Goal: Task Accomplishment & Management: Complete application form

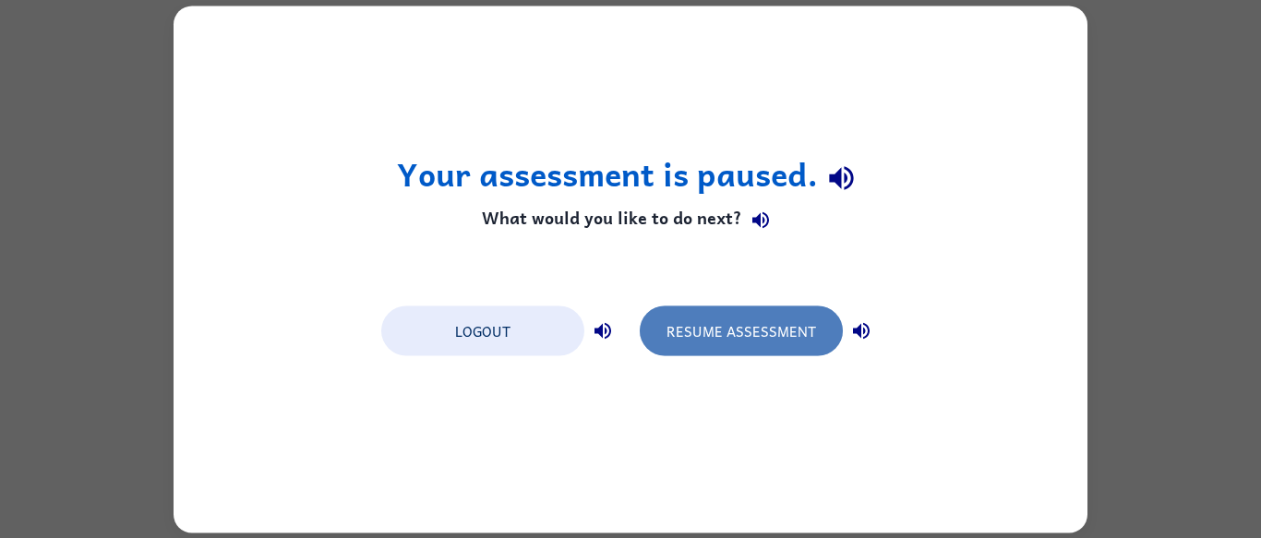
click at [768, 322] on button "Resume Assessment" at bounding box center [741, 331] width 203 height 50
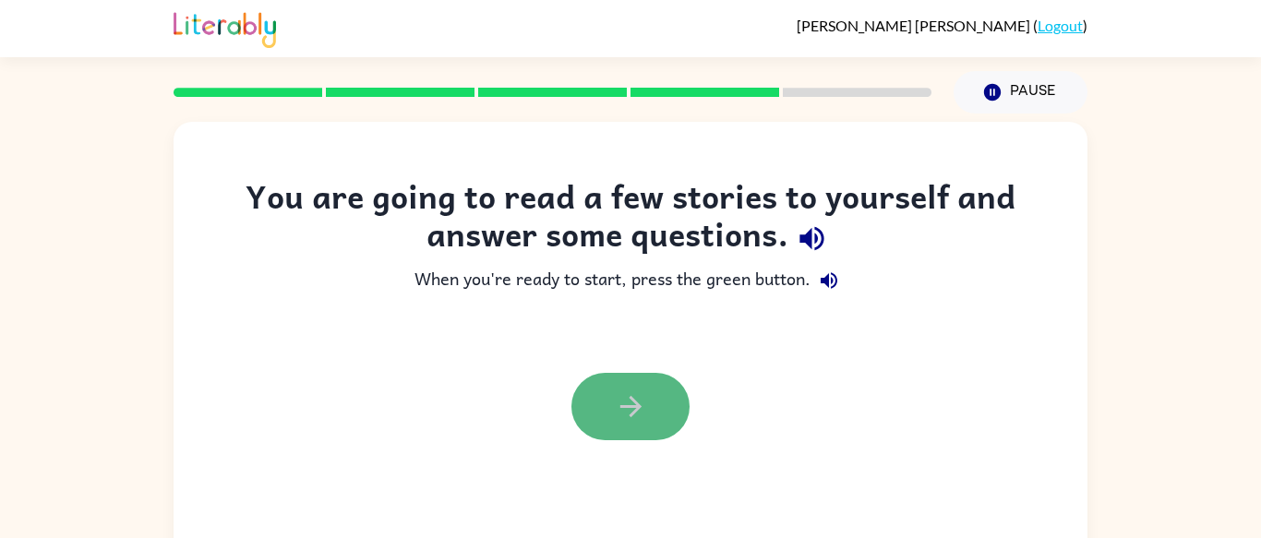
click at [681, 417] on button "button" at bounding box center [630, 406] width 118 height 67
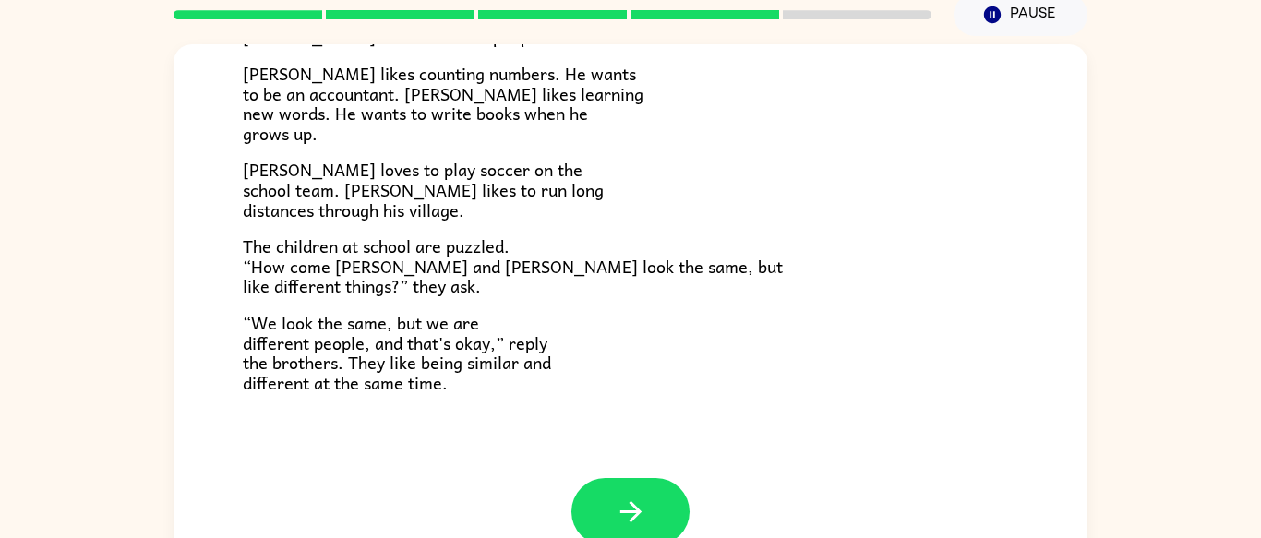
scroll to position [79, 0]
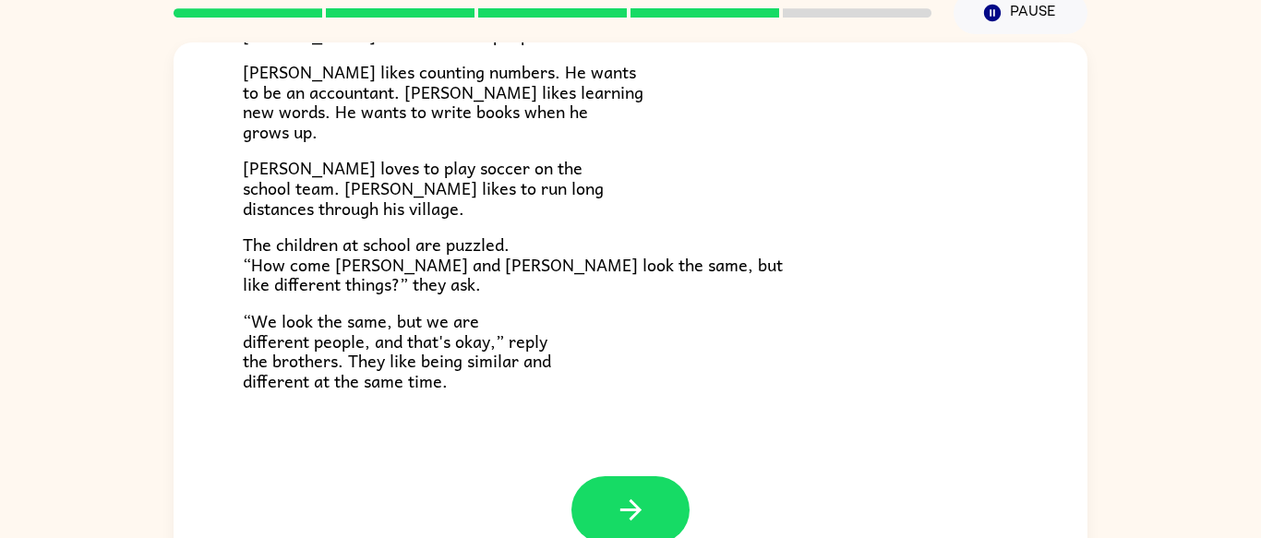
click at [730, 253] on p "The children at school are puzzled. “How come [PERSON_NAME] and [PERSON_NAME] l…" at bounding box center [630, 264] width 775 height 60
click at [620, 345] on div "[PERSON_NAME] and [PERSON_NAME] are twin brothers. "They look the same," people…" at bounding box center [630, 71] width 775 height 639
click at [604, 506] on button "button" at bounding box center [630, 509] width 118 height 67
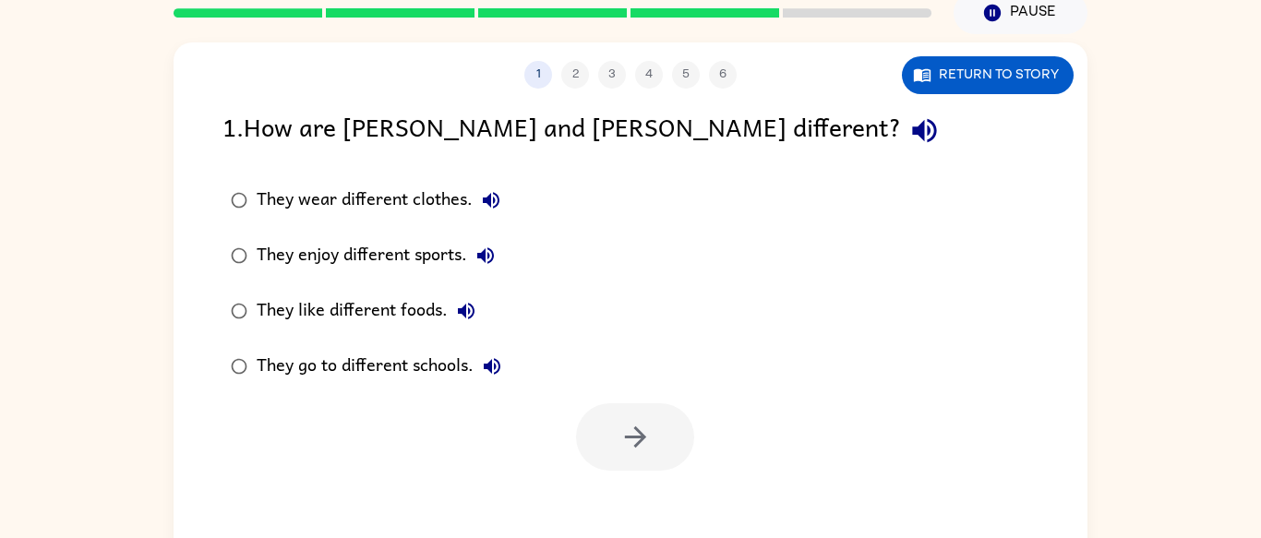
click at [392, 247] on div "They enjoy different sports." at bounding box center [380, 255] width 247 height 37
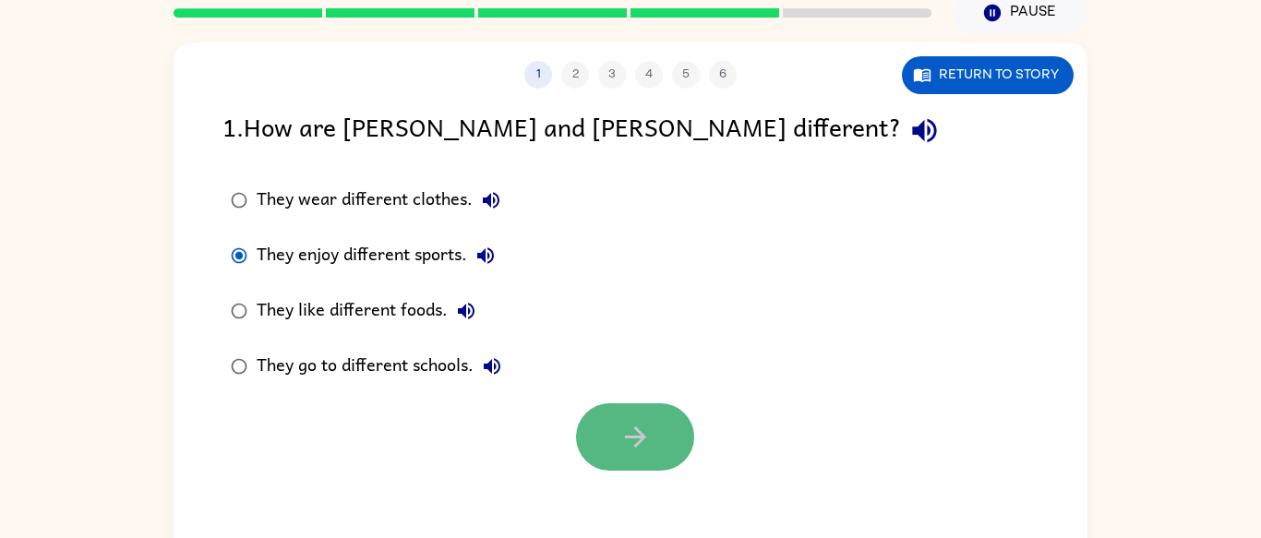
click at [634, 463] on button "button" at bounding box center [635, 436] width 118 height 67
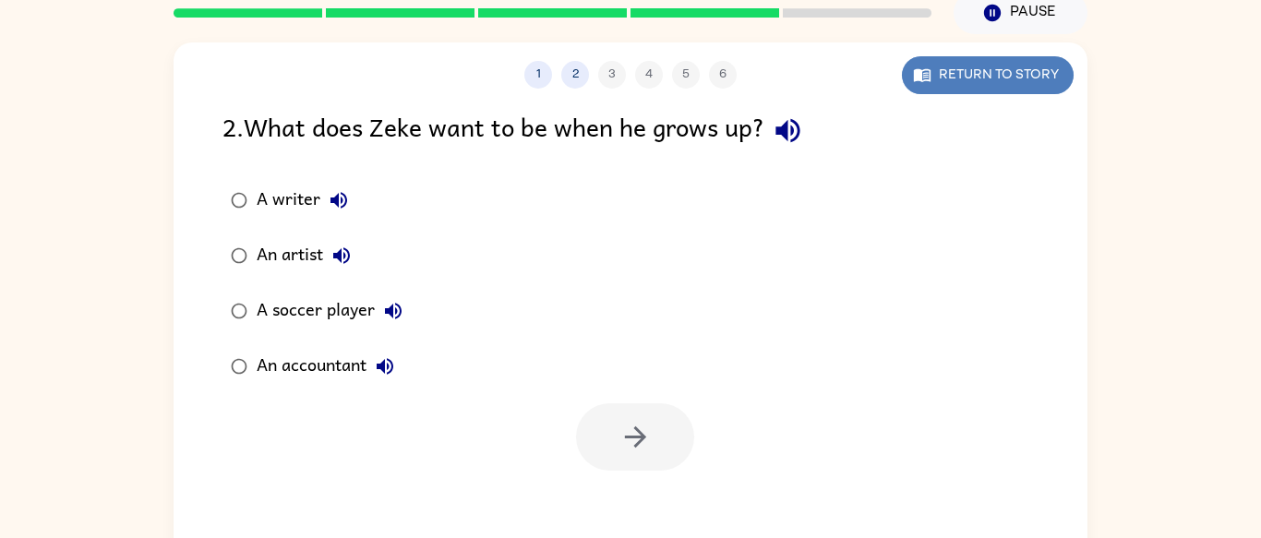
click at [913, 89] on button "Return to story" at bounding box center [988, 75] width 172 height 38
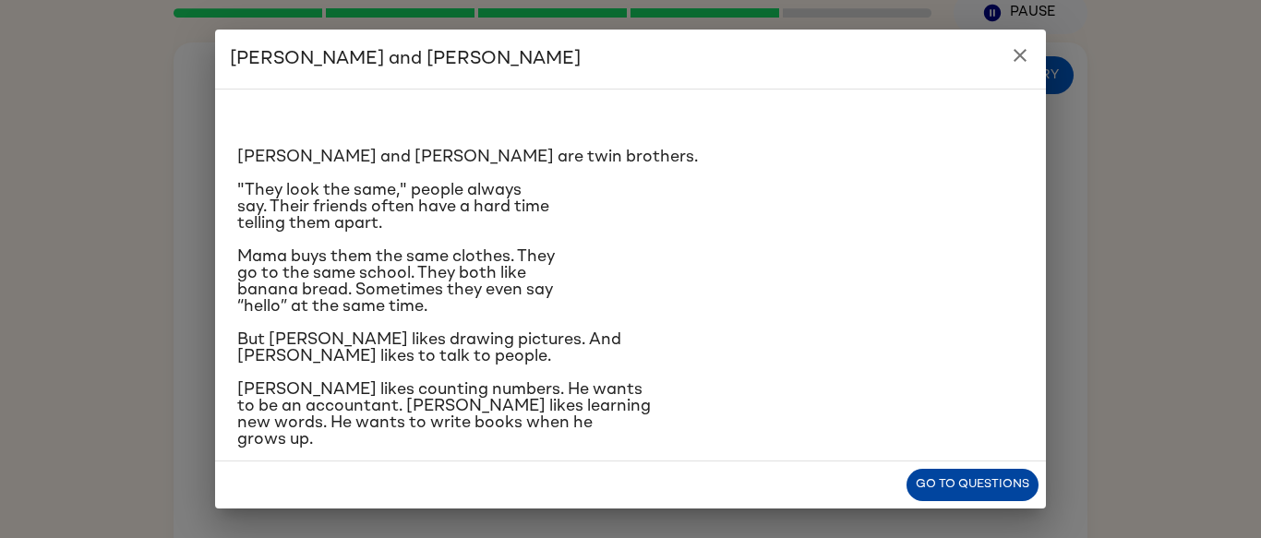
click at [986, 487] on button "Go to questions" at bounding box center [972, 485] width 132 height 32
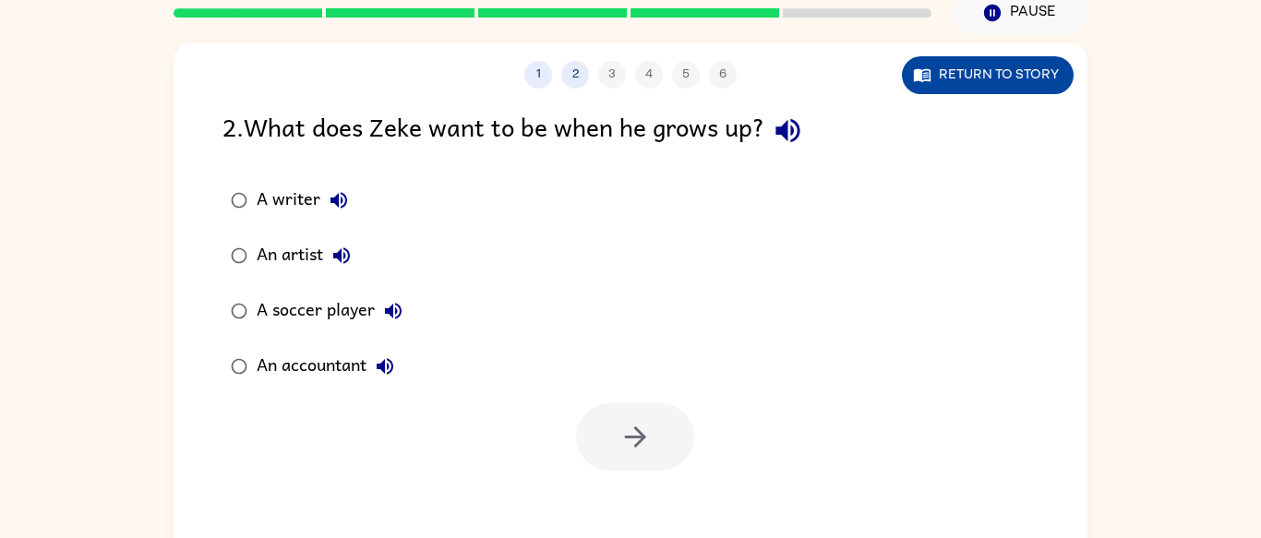
click at [957, 73] on button "Return to story" at bounding box center [988, 75] width 172 height 38
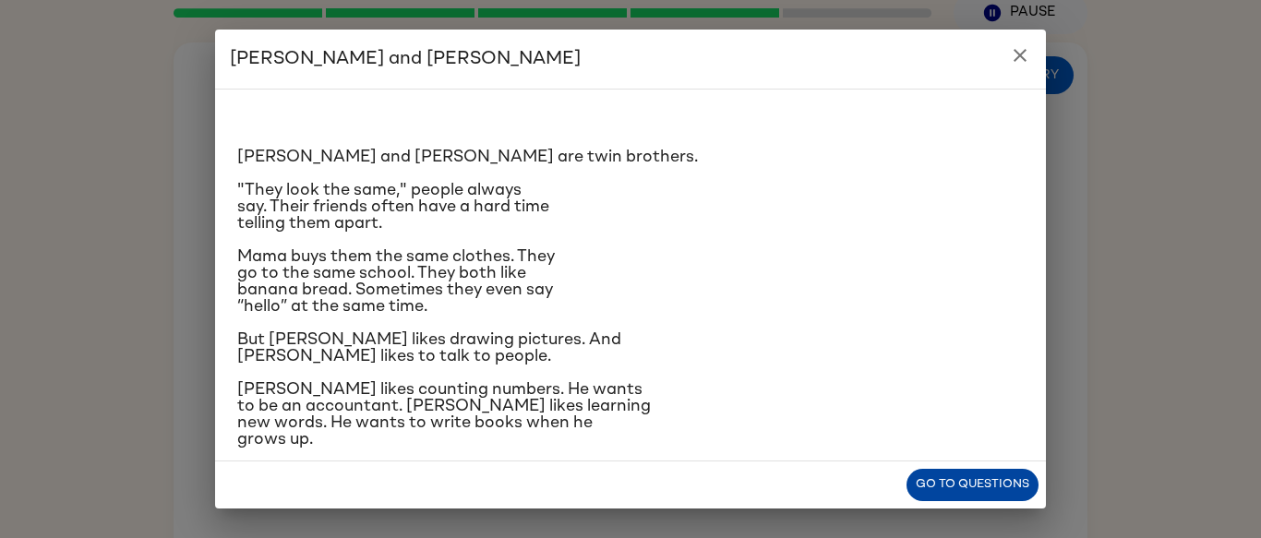
click at [931, 485] on button "Go to questions" at bounding box center [972, 485] width 132 height 32
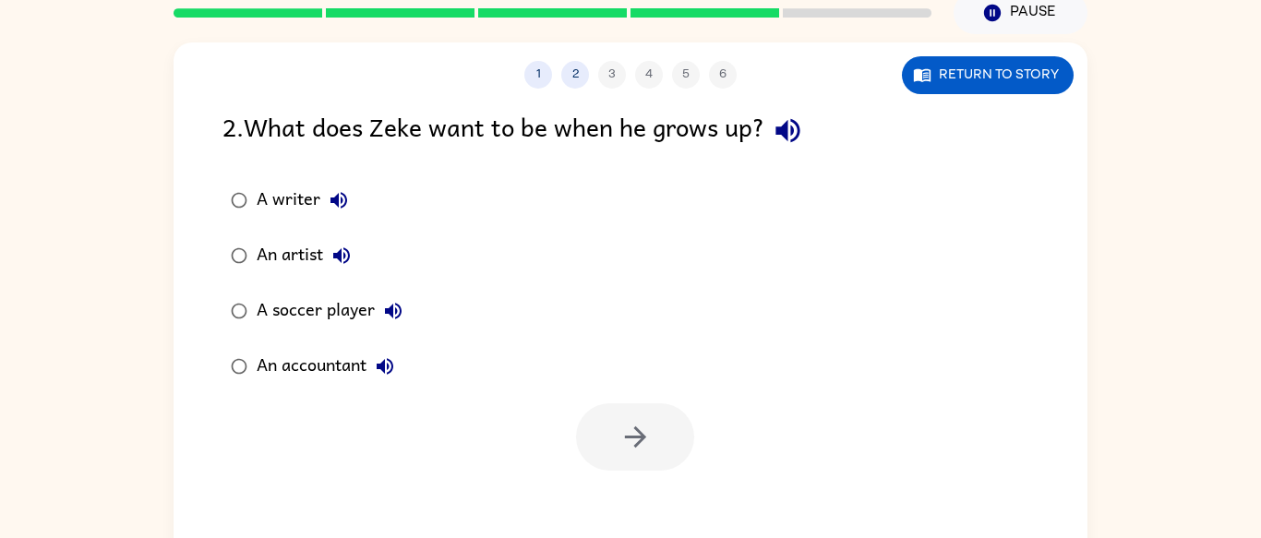
click at [298, 198] on div "A writer" at bounding box center [307, 200] width 101 height 37
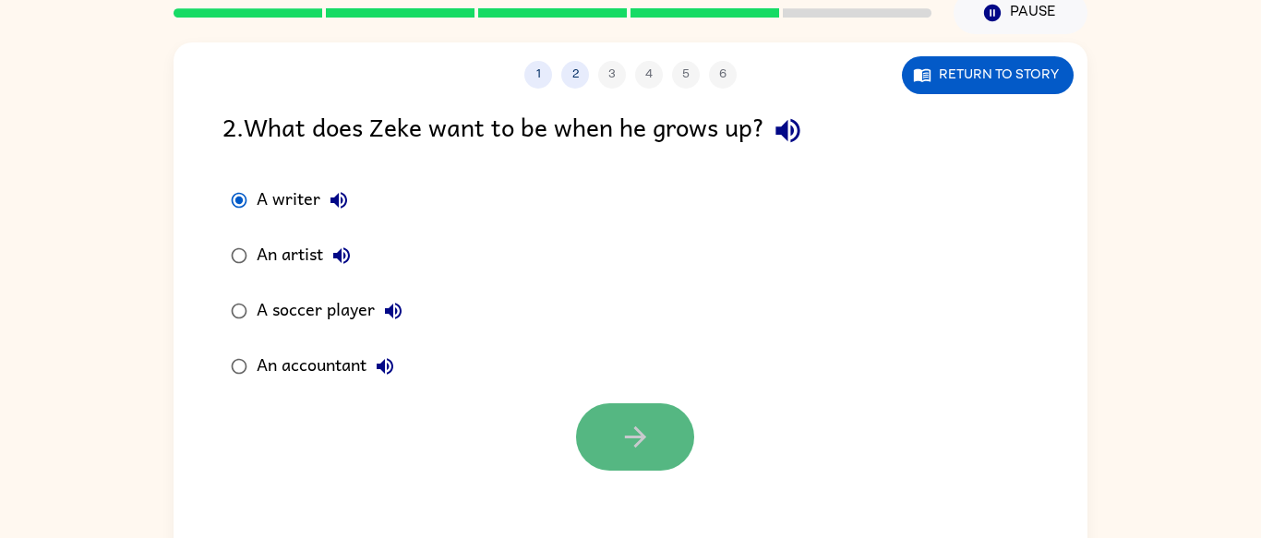
click at [606, 425] on button "button" at bounding box center [635, 436] width 118 height 67
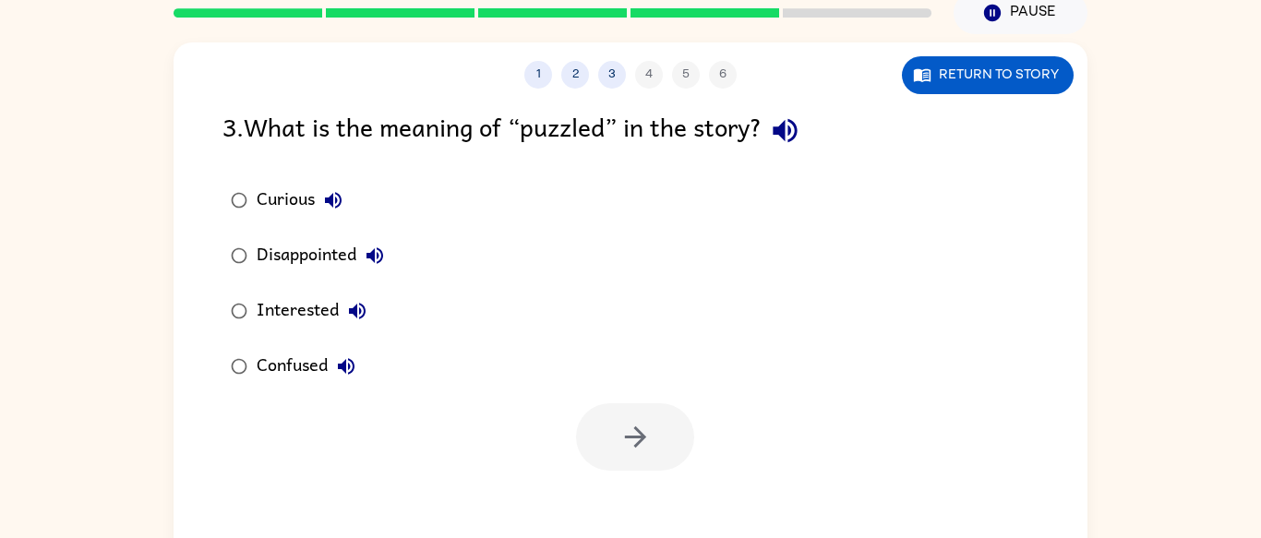
click at [288, 365] on div "Confused" at bounding box center [311, 366] width 108 height 37
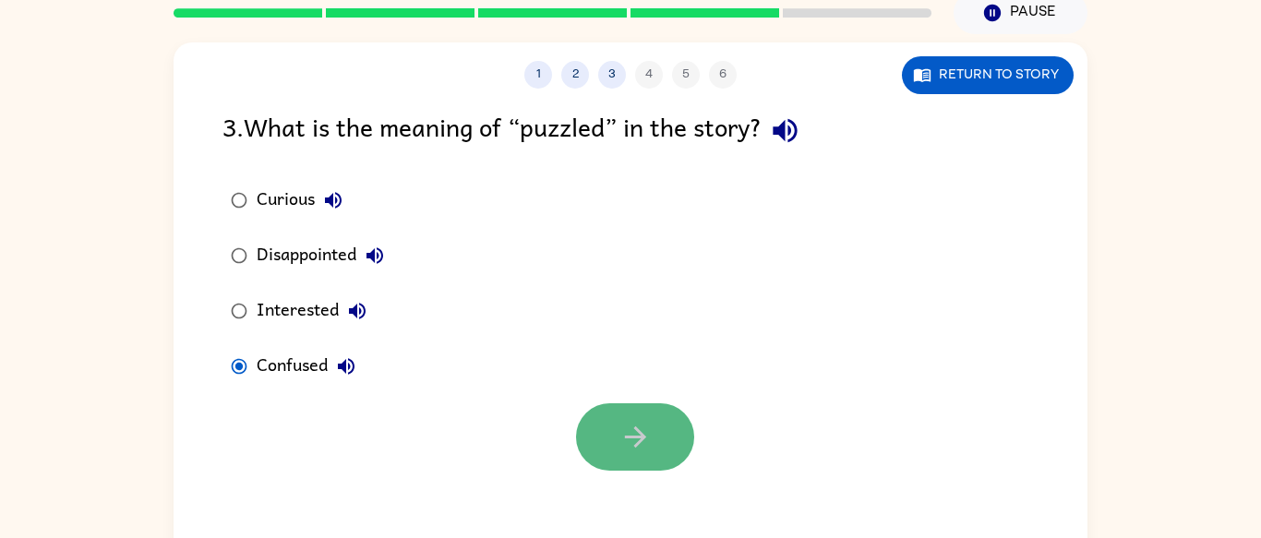
click at [608, 438] on button "button" at bounding box center [635, 436] width 118 height 67
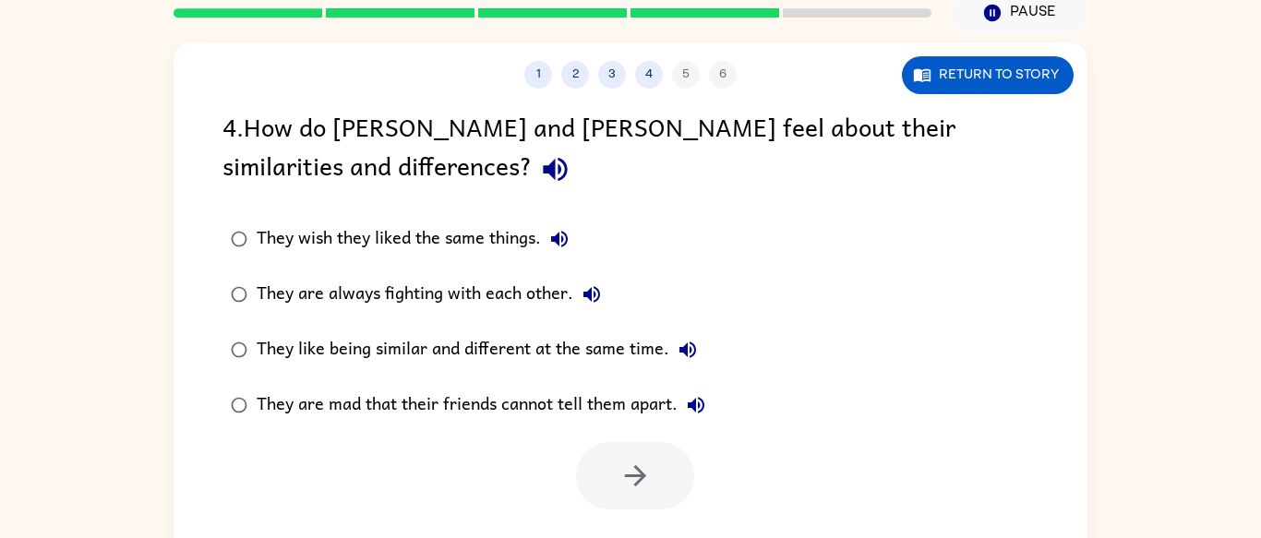
click at [486, 357] on div "They like being similar and different at the same time." at bounding box center [482, 349] width 450 height 37
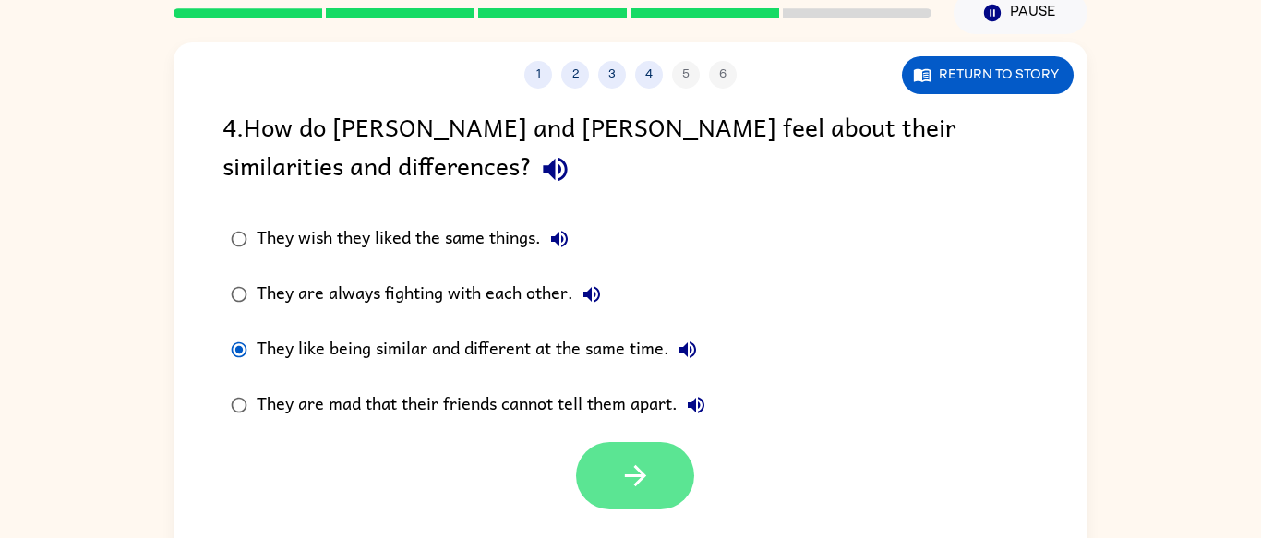
click at [652, 505] on button "button" at bounding box center [635, 475] width 118 height 67
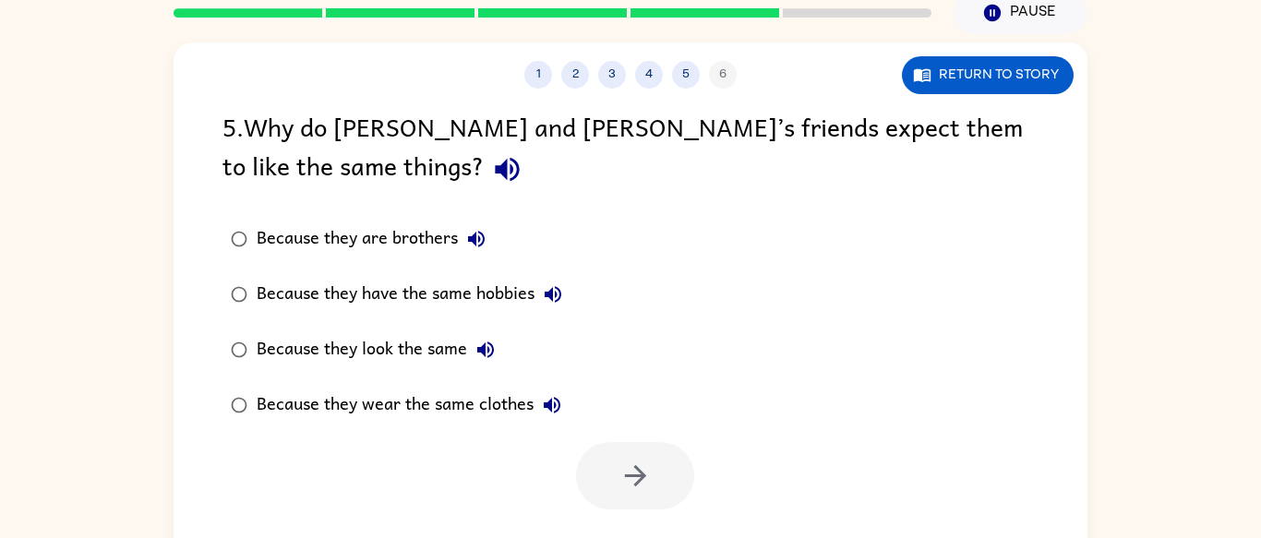
click at [405, 342] on div "Because they look the same" at bounding box center [380, 349] width 247 height 37
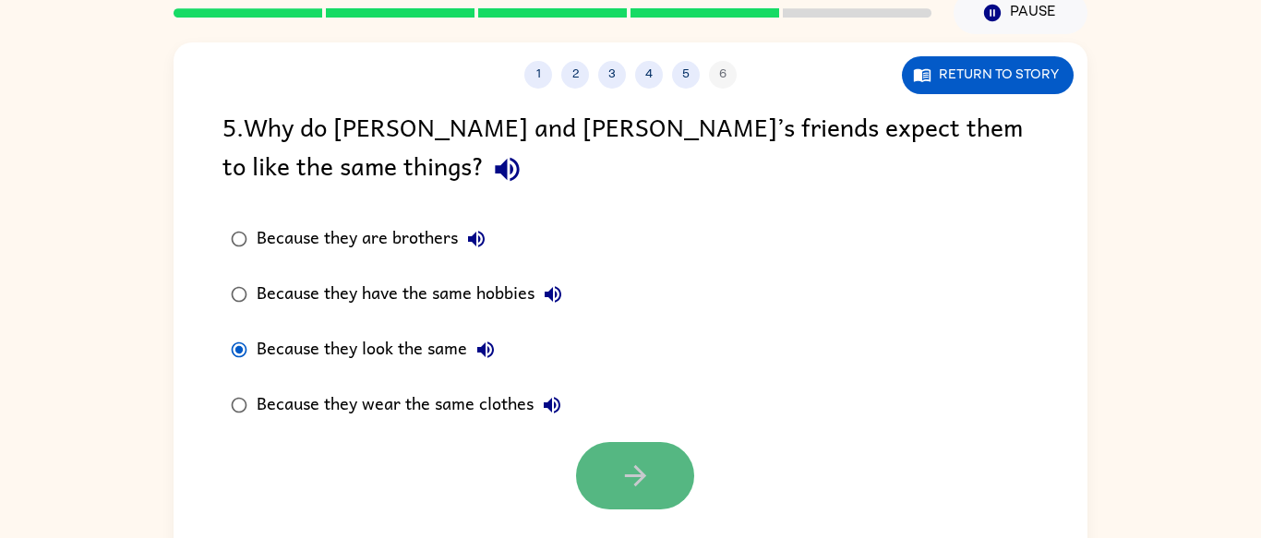
click at [635, 477] on icon "button" at bounding box center [635, 476] width 32 height 32
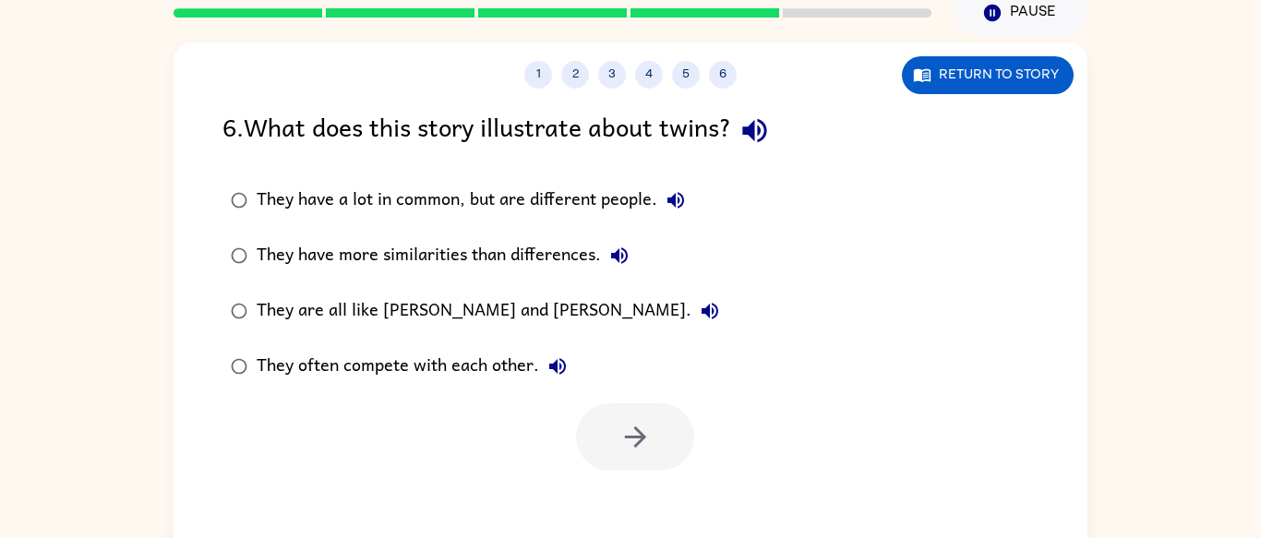
click at [559, 200] on div "They have a lot in common, but are different people." at bounding box center [476, 200] width 438 height 37
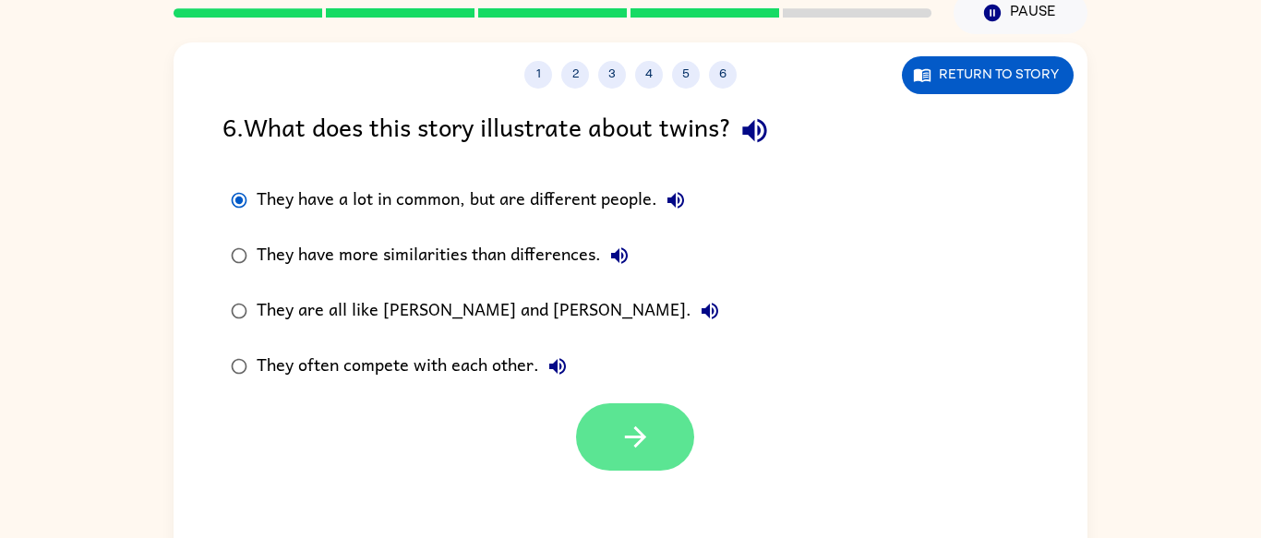
click at [609, 459] on button "button" at bounding box center [635, 436] width 118 height 67
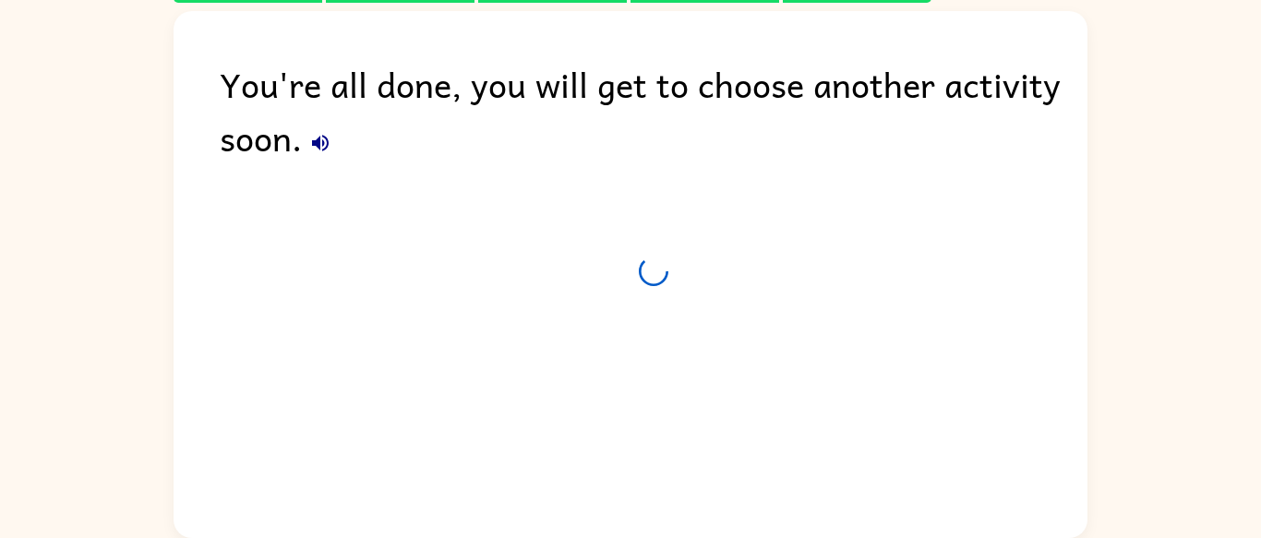
scroll to position [63, 0]
